Goal: Information Seeking & Learning: Check status

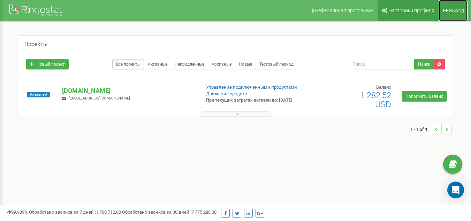
drag, startPoint x: 452, startPoint y: 8, endPoint x: 415, endPoint y: 5, distance: 36.8
click at [451, 8] on span "Выход" at bounding box center [456, 11] width 15 height 6
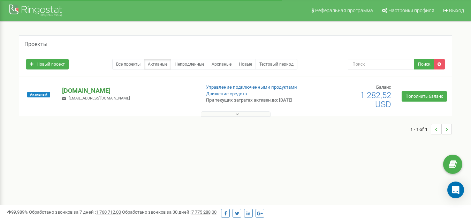
click at [67, 92] on p "[DOMAIN_NAME]" at bounding box center [128, 90] width 133 height 9
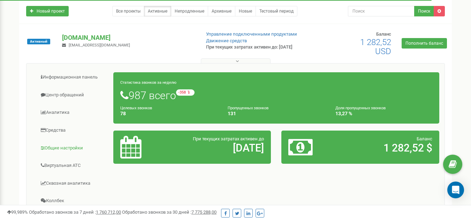
scroll to position [70, 0]
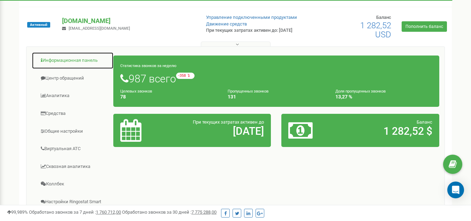
click at [73, 60] on link "Информационная панель" at bounding box center [73, 60] width 82 height 17
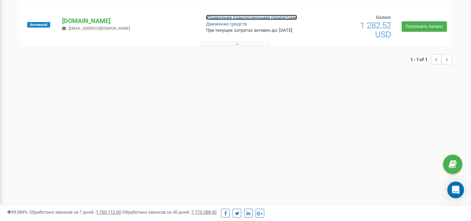
click at [208, 18] on link "Управление подключенными продуктами" at bounding box center [251, 17] width 91 height 5
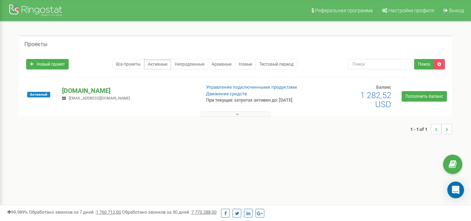
click at [85, 93] on p "[DOMAIN_NAME]" at bounding box center [128, 90] width 133 height 9
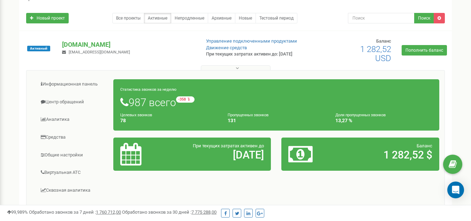
scroll to position [70, 0]
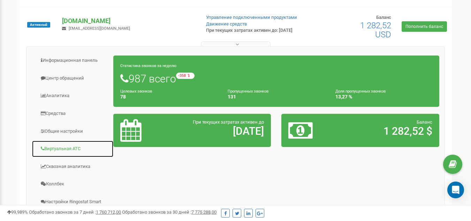
click at [69, 150] on link "Виртуальная АТС" at bounding box center [73, 148] width 82 height 17
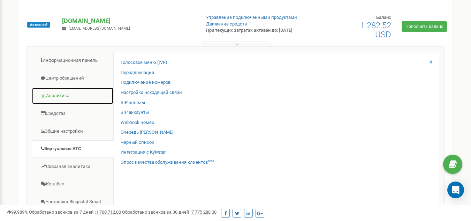
click at [64, 94] on link "Аналитика" at bounding box center [73, 95] width 82 height 17
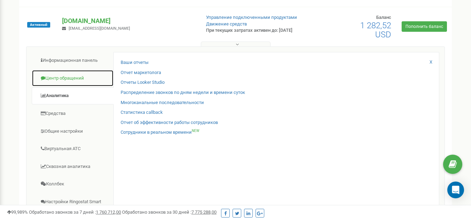
click at [75, 83] on link "Центр обращений" at bounding box center [73, 78] width 82 height 17
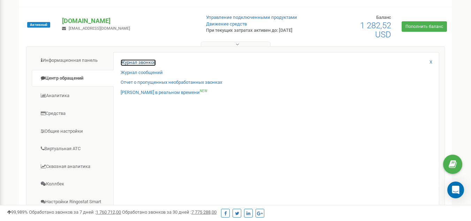
click at [146, 64] on link "Журнал звонков" at bounding box center [138, 62] width 35 height 7
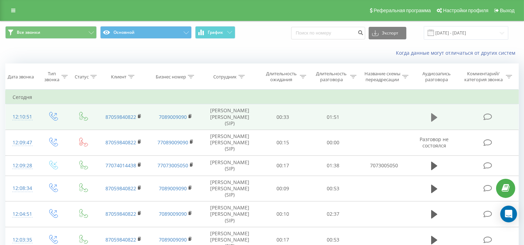
click at [432, 121] on icon at bounding box center [434, 117] width 6 height 8
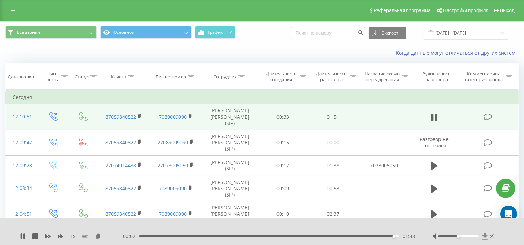
click at [482, 238] on icon at bounding box center [485, 236] width 6 height 7
drag, startPoint x: 433, startPoint y: 123, endPoint x: 431, endPoint y: 127, distance: 5.0
click at [433, 121] on icon at bounding box center [434, 117] width 6 height 8
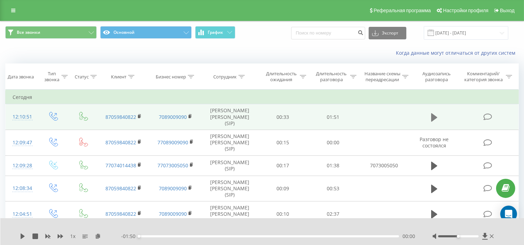
click at [430, 123] on button at bounding box center [434, 117] width 10 height 10
click at [67, 236] on div "1 x" at bounding box center [70, 236] width 101 height 7
click at [72, 237] on span "1 x" at bounding box center [72, 236] width 5 height 7
drag, startPoint x: 191, startPoint y: 237, endPoint x: 134, endPoint y: 235, distance: 56.5
click at [134, 235] on div "- 01:50 00:00 00:00" at bounding box center [268, 236] width 294 height 7
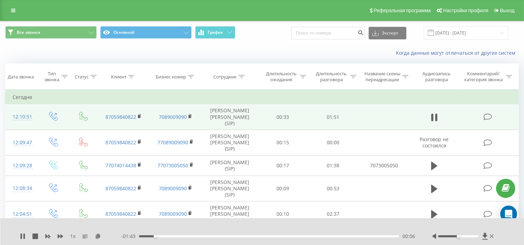
click at [75, 236] on div "1 x" at bounding box center [70, 236] width 101 height 7
click at [66, 238] on div "1 x" at bounding box center [70, 236] width 101 height 7
click at [60, 234] on icon at bounding box center [61, 237] width 6 height 6
click at [58, 238] on icon at bounding box center [61, 236] width 6 height 4
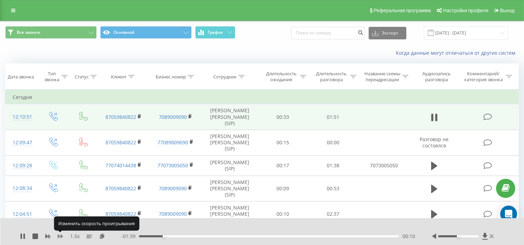
click at [58, 238] on icon at bounding box center [61, 236] width 6 height 4
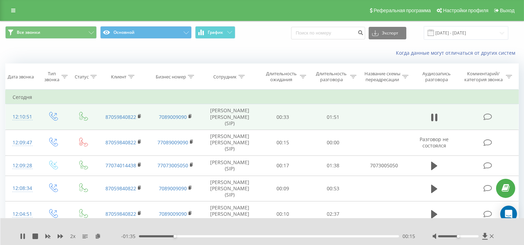
drag, startPoint x: 23, startPoint y: 237, endPoint x: 27, endPoint y: 234, distance: 4.7
click at [22, 237] on icon at bounding box center [23, 237] width 6 height 6
drag, startPoint x: 176, startPoint y: 238, endPoint x: 127, endPoint y: 236, distance: 48.5
click at [127, 236] on div "- 01:50 00:00 00:00" at bounding box center [268, 236] width 294 height 7
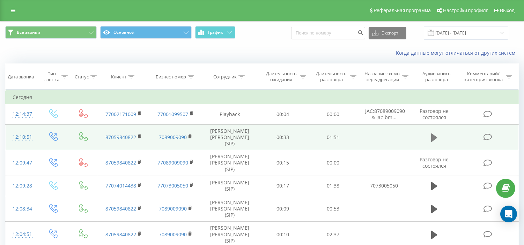
click at [433, 141] on icon at bounding box center [434, 138] width 6 height 8
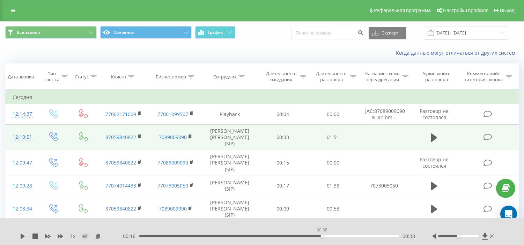
drag, startPoint x: 400, startPoint y: 236, endPoint x: 322, endPoint y: 239, distance: 77.8
click at [322, 239] on div "- 00:16 00:38 00:38" at bounding box center [268, 236] width 294 height 7
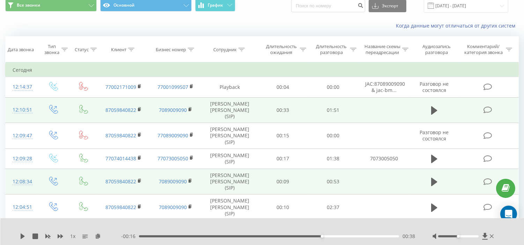
scroll to position [39, 0]
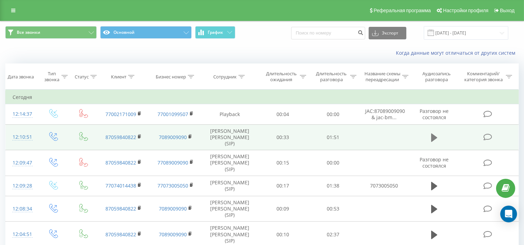
click at [438, 142] on button at bounding box center [434, 138] width 10 height 10
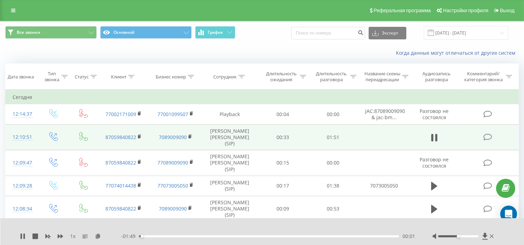
click at [255, 236] on div "00:01" at bounding box center [269, 237] width 260 height 2
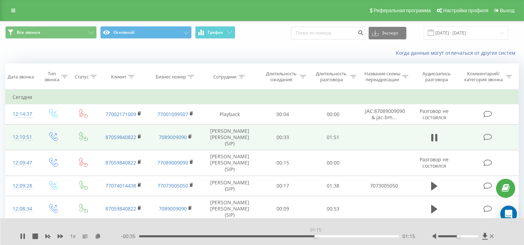
drag, startPoint x: 385, startPoint y: 235, endPoint x: 315, endPoint y: 237, distance: 69.1
click at [315, 237] on div "01:15" at bounding box center [315, 236] width 3 height 3
drag, startPoint x: 315, startPoint y: 237, endPoint x: 292, endPoint y: 237, distance: 23.4
click at [292, 237] on div "01:08" at bounding box center [269, 237] width 260 height 2
drag, startPoint x: 292, startPoint y: 237, endPoint x: 273, endPoint y: 239, distance: 19.7
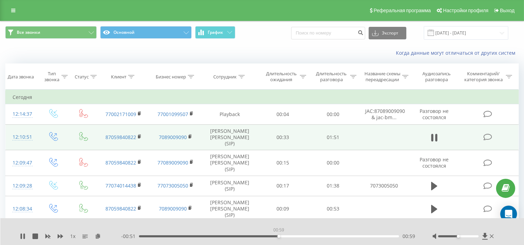
click at [273, 239] on div "- 00:51 00:59 00:59" at bounding box center [268, 236] width 294 height 7
drag, startPoint x: 350, startPoint y: 238, endPoint x: 301, endPoint y: 237, distance: 48.5
click at [314, 237] on div "01:14" at bounding box center [315, 236] width 3 height 3
drag, startPoint x: 318, startPoint y: 236, endPoint x: 297, endPoint y: 236, distance: 20.9
click at [297, 236] on div "01:07" at bounding box center [269, 237] width 260 height 2
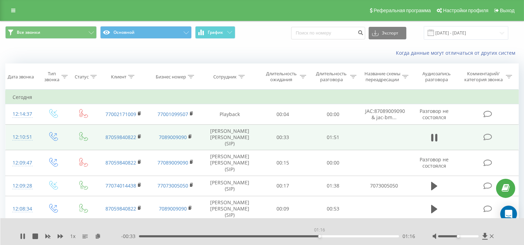
click at [319, 236] on div "01:16" at bounding box center [269, 237] width 260 height 2
click at [288, 237] on div "01:03" at bounding box center [269, 237] width 260 height 2
